Goal: Subscribe to service/newsletter

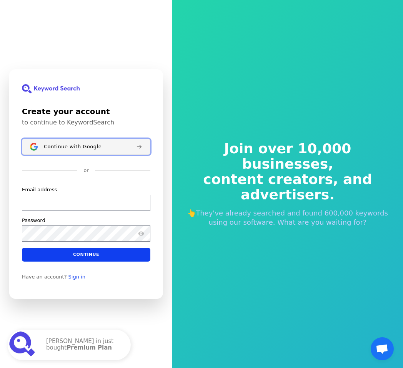
click at [103, 146] on div "Continue with Google" at bounding box center [87, 147] width 86 height 6
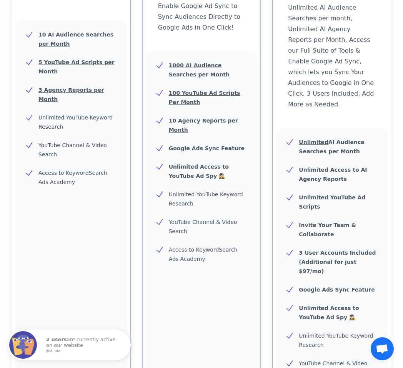
scroll to position [70, 0]
